Goal: Task Accomplishment & Management: Use online tool/utility

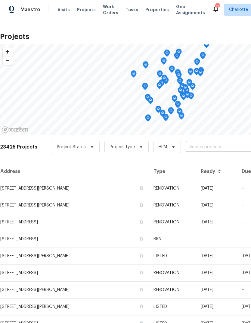
click at [204, 147] on input "text" at bounding box center [220, 146] width 69 height 9
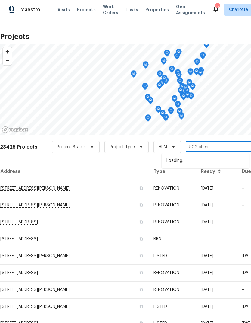
type input "502 cherry"
click at [209, 160] on li "[STREET_ADDRESS]" at bounding box center [206, 161] width 88 height 10
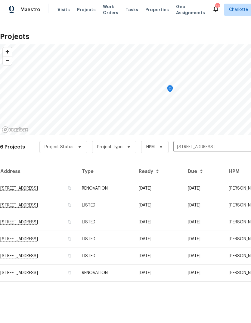
click at [210, 184] on td "[DATE]" at bounding box center [203, 188] width 41 height 17
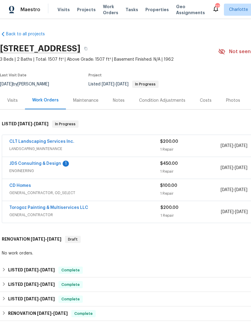
click at [15, 165] on link "JDS Consulting & Design" at bounding box center [35, 163] width 52 height 4
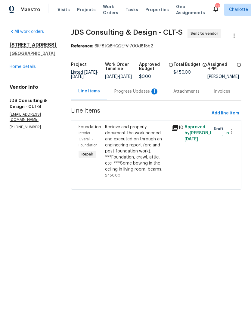
click at [137, 94] on div "Progress Updates 1" at bounding box center [137, 91] width 45 height 6
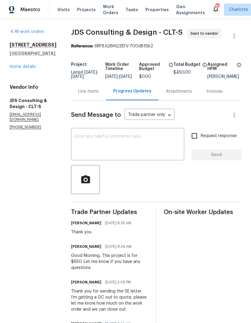
click at [92, 94] on div "Line Items" at bounding box center [88, 91] width 21 height 6
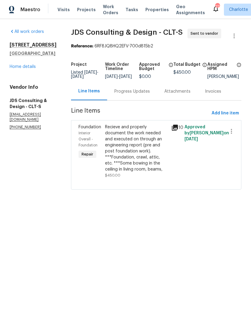
click at [137, 145] on div "Recieve and properly document the work needed and executed on through an engine…" at bounding box center [136, 148] width 63 height 48
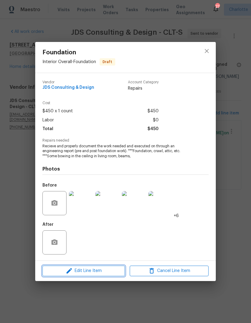
click at [97, 273] on span "Edit Line Item" at bounding box center [83, 271] width 79 height 8
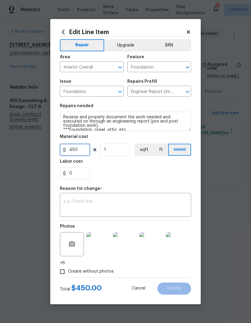
click at [87, 148] on input "450" at bounding box center [75, 150] width 30 height 12
type input "650"
click at [175, 170] on div "0" at bounding box center [125, 173] width 131 height 12
click at [164, 204] on textarea at bounding box center [126, 205] width 124 height 13
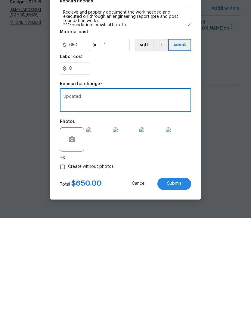
type textarea "Updated"
click at [183, 282] on button "Submit" at bounding box center [175, 288] width 34 height 12
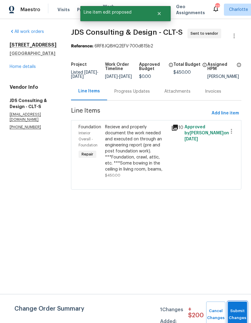
click at [237, 308] on button "Submit Changes" at bounding box center [237, 314] width 19 height 26
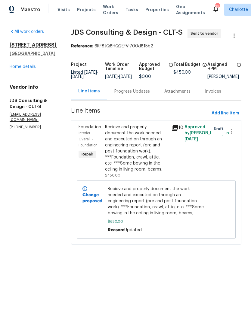
click at [16, 68] on link "Home details" at bounding box center [23, 67] width 26 height 4
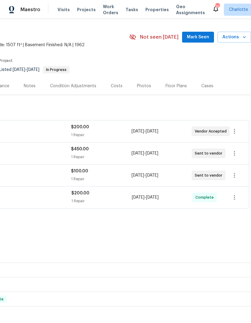
scroll to position [15, 89]
click at [201, 34] on span "Mark Seen" at bounding box center [198, 37] width 22 height 8
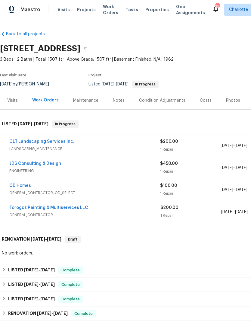
scroll to position [0, 0]
click at [81, 12] on span "Projects" at bounding box center [86, 10] width 19 height 6
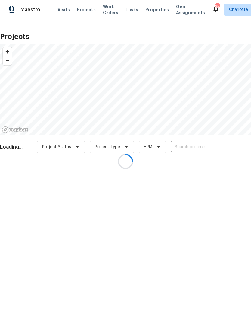
click at [219, 146] on div at bounding box center [125, 161] width 251 height 323
click at [220, 147] on input "text" at bounding box center [205, 146] width 69 height 9
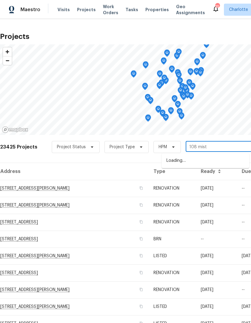
type input "108 [PERSON_NAME]"
click at [230, 158] on li "[STREET_ADDRESS][PERSON_NAME]" at bounding box center [206, 161] width 88 height 10
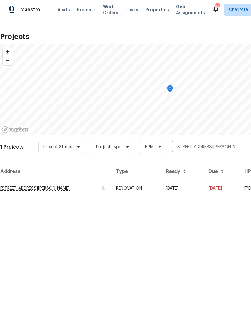
click at [204, 187] on td "[DATE]" at bounding box center [182, 188] width 43 height 17
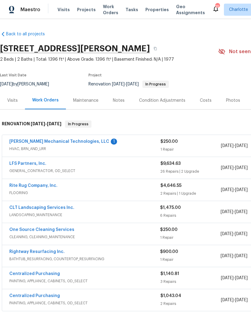
click at [21, 143] on link "[PERSON_NAME] Mechanical Technologies, LLC" at bounding box center [59, 141] width 100 height 4
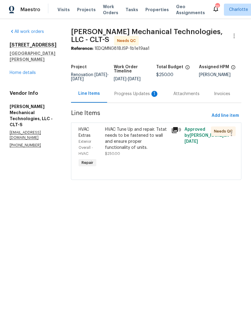
click at [140, 97] on div "Progress Updates 1" at bounding box center [137, 94] width 45 height 6
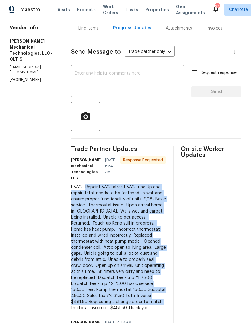
scroll to position [21, 0]
copy div "Repair HVAC Extras HVAC Tune Up and repair. Tstat needs to be fastened to wall …"
click at [99, 25] on div "Line Items" at bounding box center [88, 28] width 21 height 6
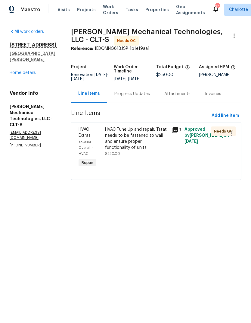
click at [137, 145] on div "HVAC Tune Up and repair. Tstat needs to be fastened to wall and ensure proper f…" at bounding box center [136, 138] width 63 height 24
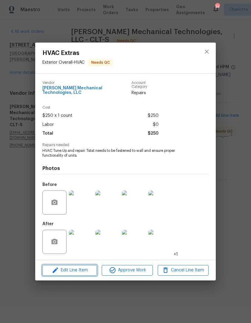
click at [85, 271] on span "Edit Line Item" at bounding box center [69, 270] width 51 height 8
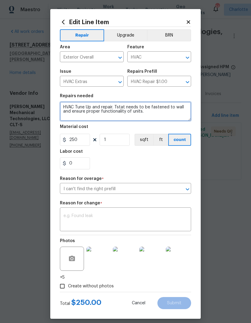
click at [86, 105] on textarea "HVAC Tune Up and repair. Tstat needs to be fastened to wall and ensure proper f…" at bounding box center [125, 111] width 131 height 19
click at [86, 104] on textarea "HVAC Tune Up and repair. Tstat needs to be fastened to wall and ensure proper f…" at bounding box center [125, 111] width 131 height 19
click at [87, 109] on textarea "HVAC Tune Up and repair. Tstat needs to be fastened to wall and ensure proper f…" at bounding box center [125, 111] width 131 height 19
click at [86, 109] on textarea "HVAC Tune Up and repair. Tstat needs to be fastened to wall and ensure proper f…" at bounding box center [125, 111] width 131 height 19
paste textarea "Repair HVAC Extras HVAC Tune Up and repair. Tstat needs to be fastened to wall …"
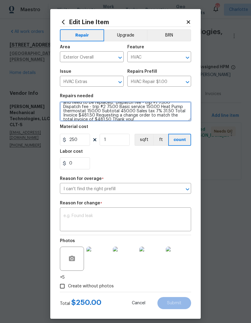
scroll to position [51, 0]
type textarea "HVAC Tune Repair HVAC Extras HVAC Tune Up and repair. Tstat needs to be fastene…"
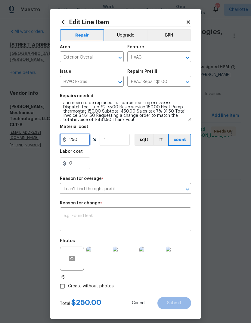
click at [86, 140] on input "250" at bounding box center [75, 140] width 30 height 12
click at [171, 165] on div "0" at bounding box center [125, 163] width 131 height 12
type input "481.5"
click at [176, 221] on textarea at bounding box center [126, 219] width 124 height 13
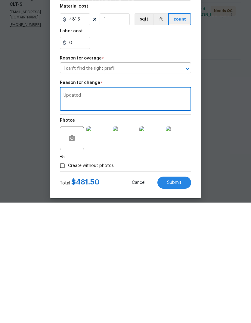
type textarea "Updated"
click at [188, 280] on div "Create without photos" at bounding box center [125, 285] width 131 height 11
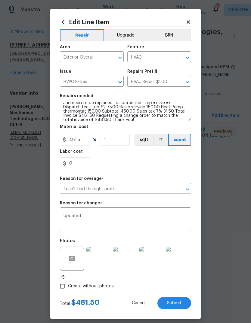
click at [182, 302] on button "Submit" at bounding box center [175, 303] width 34 height 12
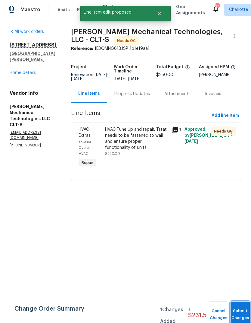
click at [241, 308] on button "Submit Changes" at bounding box center [240, 314] width 19 height 26
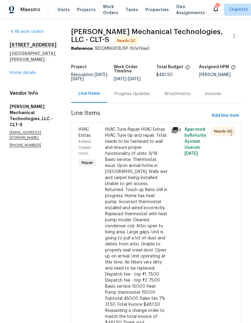
click at [148, 197] on div "HVAC Tune Repair HVAC Extras HVAC Tune Up and repair. Tstat needs to be fastene…" at bounding box center [136, 225] width 63 height 199
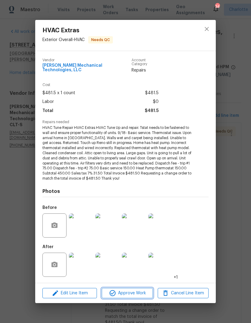
click at [134, 292] on span "Approve Work" at bounding box center [127, 293] width 47 height 8
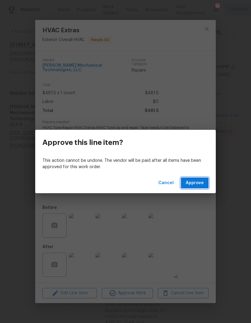
click at [203, 186] on span "Approve" at bounding box center [195, 183] width 18 height 8
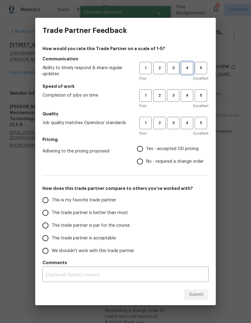
click at [188, 68] on span "4" at bounding box center [187, 68] width 11 height 7
click at [189, 92] on span "4" at bounding box center [187, 95] width 11 height 7
click at [193, 123] on span "4" at bounding box center [187, 122] width 11 height 7
click at [147, 149] on input "Yes - accepted OD pricing" at bounding box center [140, 148] width 13 height 13
radio input "true"
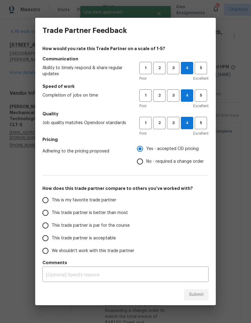
click at [44, 225] on input "This trade partner is par for the course" at bounding box center [45, 225] width 13 height 13
radio input "false"
click at [43, 211] on input "This trade partner is better than most" at bounding box center [45, 212] width 13 height 13
click at [200, 294] on span "Submit" at bounding box center [196, 295] width 15 height 8
radio input "true"
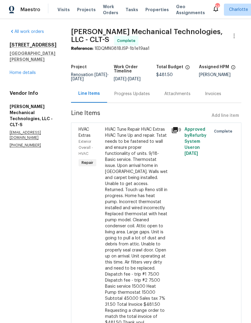
click at [17, 71] on link "Home details" at bounding box center [23, 73] width 26 height 4
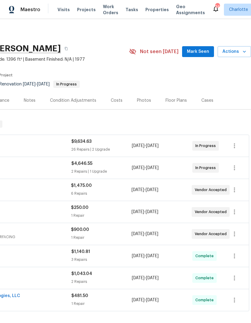
scroll to position [0, 89]
click at [205, 52] on span "Mark Seen" at bounding box center [198, 52] width 22 height 8
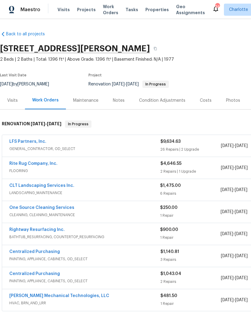
scroll to position [0, 0]
